Goal: Transaction & Acquisition: Book appointment/travel/reservation

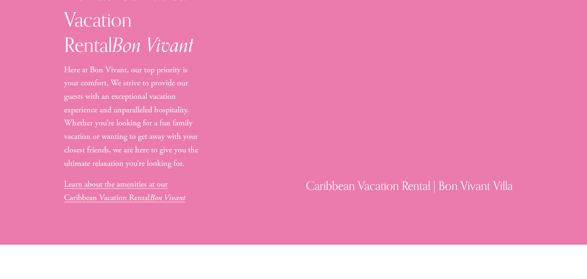
scroll to position [689, 0]
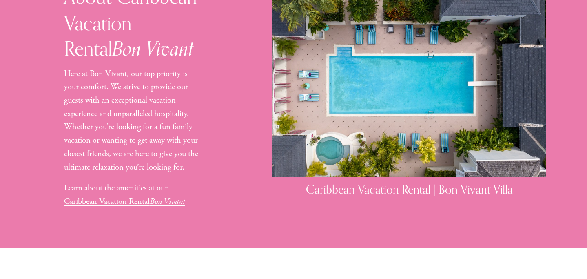
click at [146, 182] on link "Learn about the amenities at our Caribbean Vacation Rental Bon Vivant" at bounding box center [124, 194] width 121 height 24
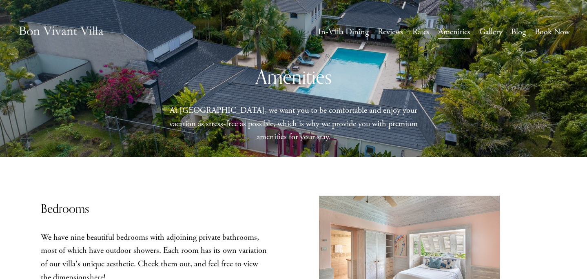
click at [352, 35] on link "In-Villa Dining" at bounding box center [343, 31] width 51 height 15
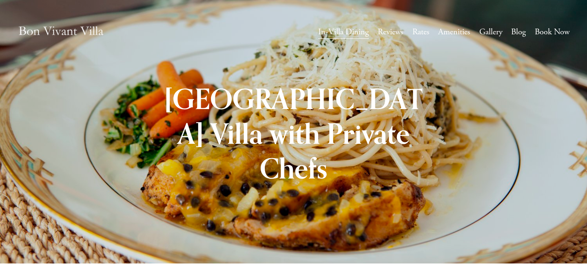
click at [390, 34] on link "Reviews" at bounding box center [391, 31] width 26 height 15
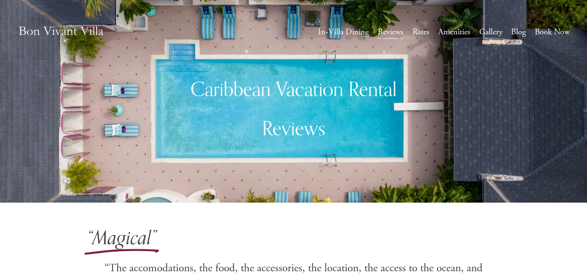
click at [483, 33] on link "Gallery" at bounding box center [490, 31] width 23 height 15
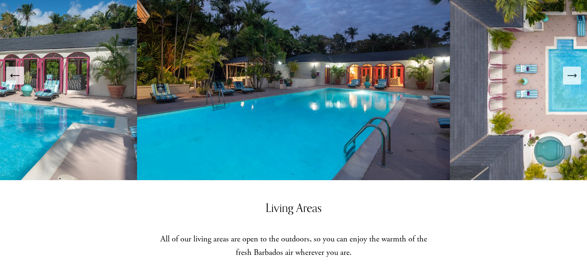
scroll to position [408, 0]
click at [570, 70] on icon "Next Slide" at bounding box center [571, 75] width 11 height 11
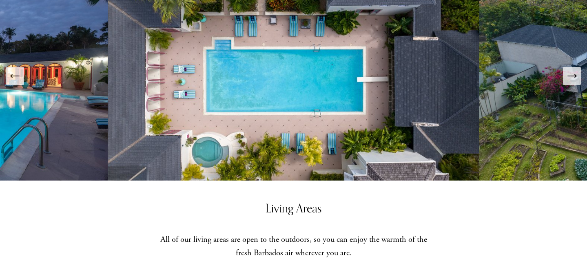
click at [570, 70] on icon "Next Slide" at bounding box center [571, 75] width 11 height 11
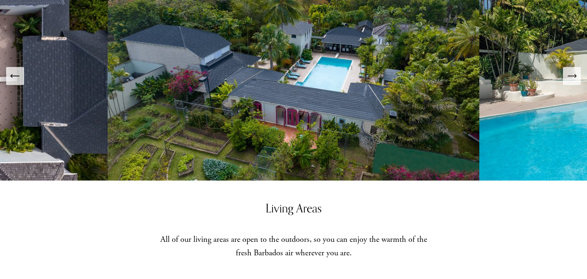
click at [570, 70] on icon "Next Slide" at bounding box center [571, 75] width 11 height 11
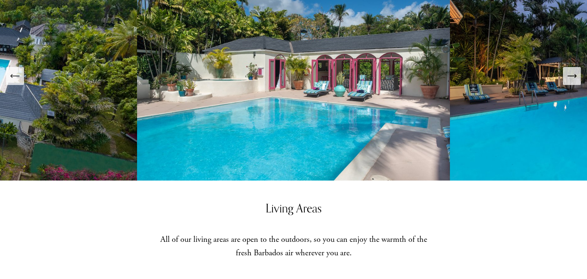
click at [569, 70] on icon "Next Slide" at bounding box center [571, 75] width 11 height 11
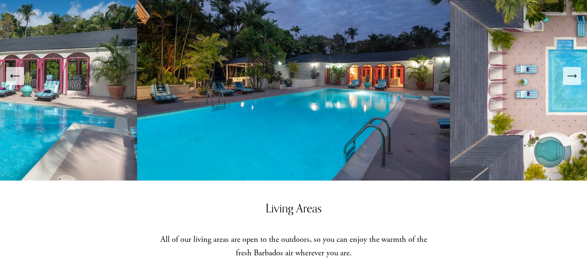
click at [569, 70] on icon "Next Slide" at bounding box center [571, 75] width 11 height 11
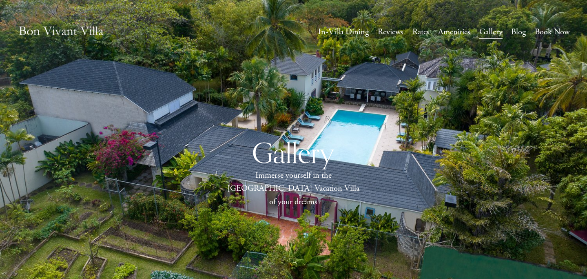
scroll to position [0, 0]
click at [285, 131] on div "Gallery Immerse yourself in the Caribbean Vacation Villa of your dreams" at bounding box center [293, 172] width 587 height 138
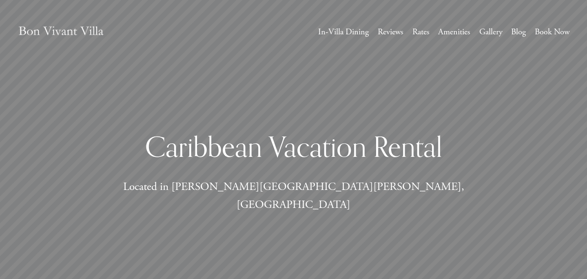
click at [420, 32] on link "Rates" at bounding box center [420, 31] width 17 height 15
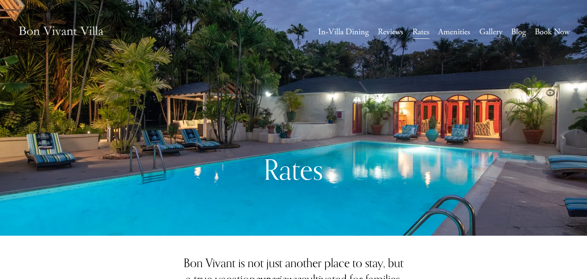
click at [538, 31] on link "Book Now" at bounding box center [552, 31] width 35 height 15
